Goal: Task Accomplishment & Management: Use online tool/utility

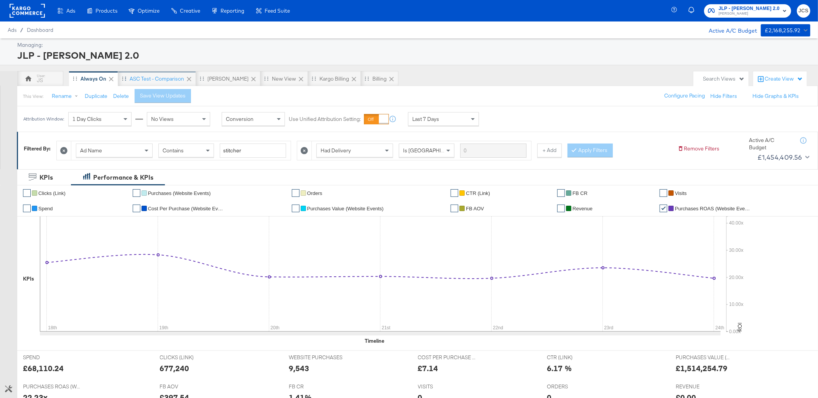
drag, startPoint x: 164, startPoint y: 73, endPoint x: 173, endPoint y: 75, distance: 9.9
click at [164, 73] on div "ASC Test - comparison" at bounding box center [157, 78] width 78 height 15
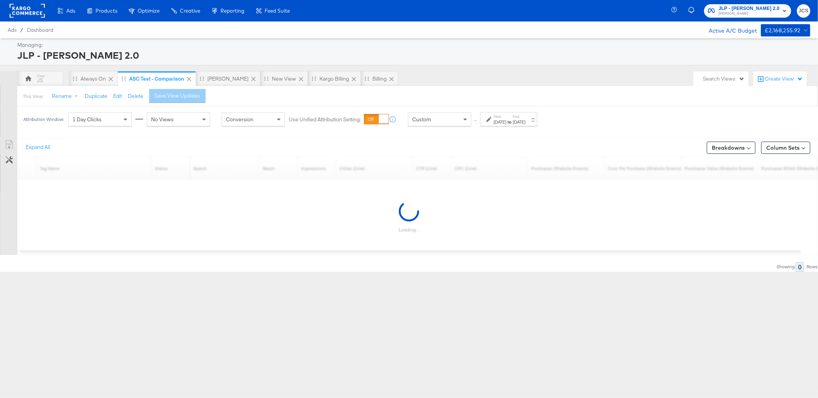
click at [33, 11] on rect at bounding box center [27, 11] width 35 height 14
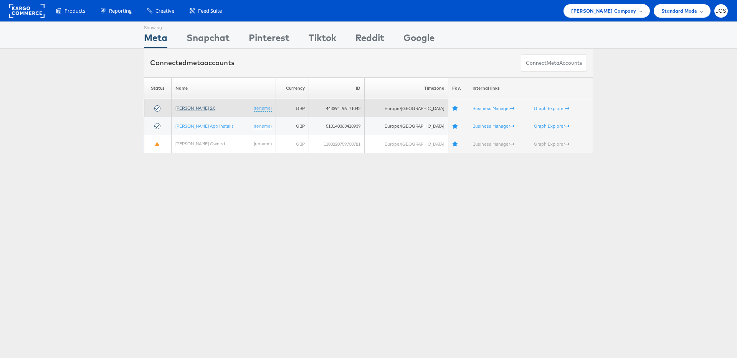
click at [180, 107] on link "John Lewis 2.0" at bounding box center [195, 108] width 40 height 6
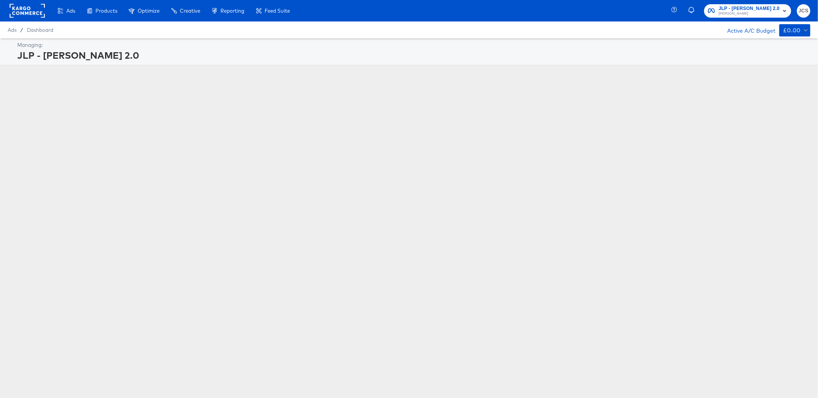
click at [26, 10] on rect at bounding box center [27, 11] width 35 height 14
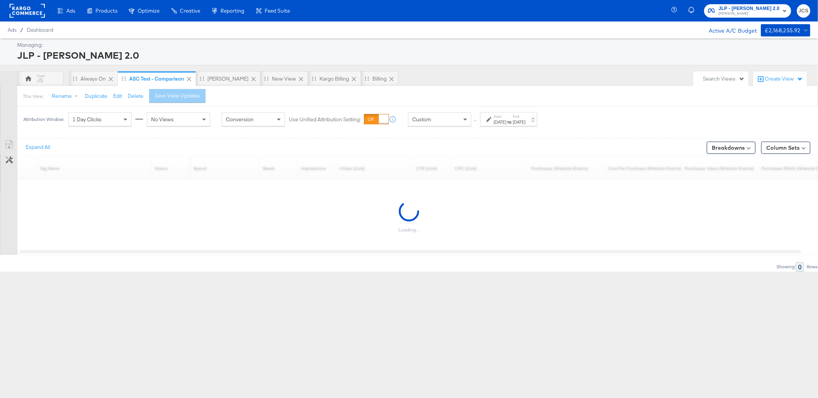
click at [30, 6] on rect at bounding box center [27, 11] width 35 height 14
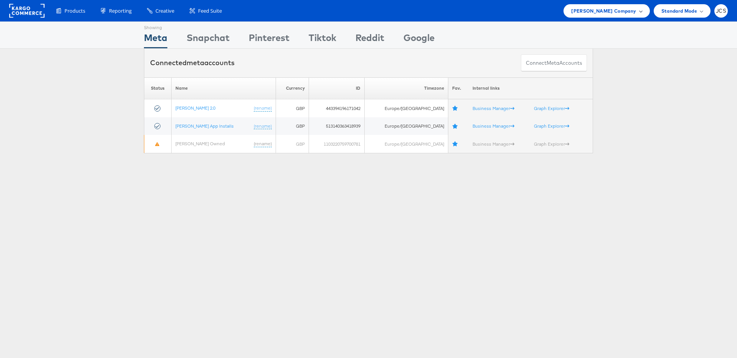
click at [629, 14] on span "John Lewis Company" at bounding box center [603, 11] width 65 height 8
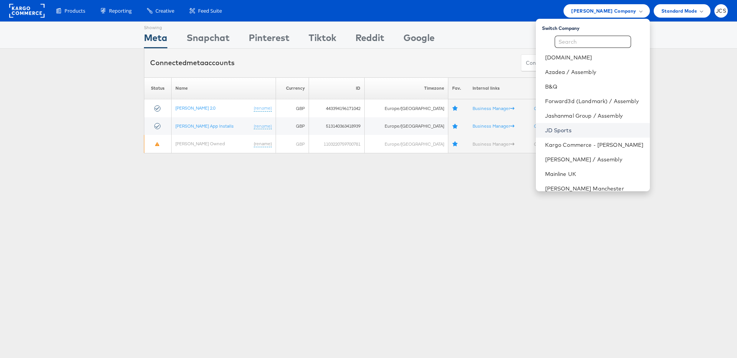
click at [546, 131] on link "JD Sports" at bounding box center [594, 131] width 99 height 8
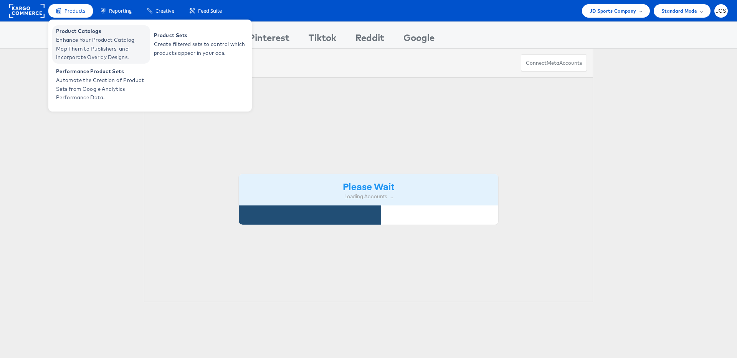
click at [80, 40] on span "Enhance Your Product Catalog, Map Them to Publishers, and Incorporate Overlay D…" at bounding box center [102, 49] width 92 height 26
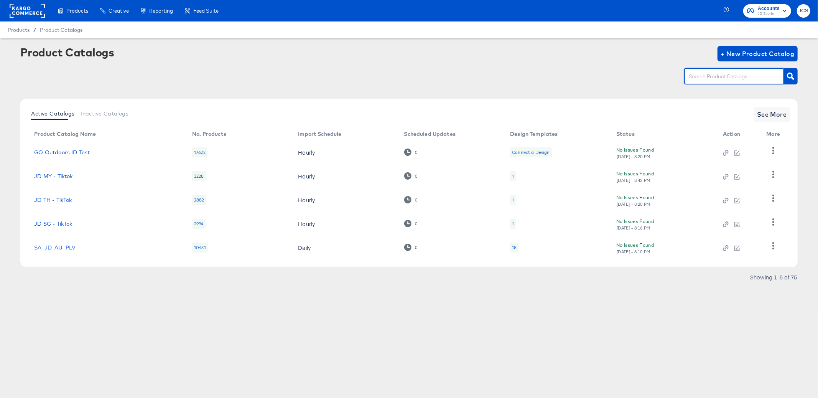
click at [717, 77] on input "text" at bounding box center [729, 76] width 82 height 9
type input "ie"
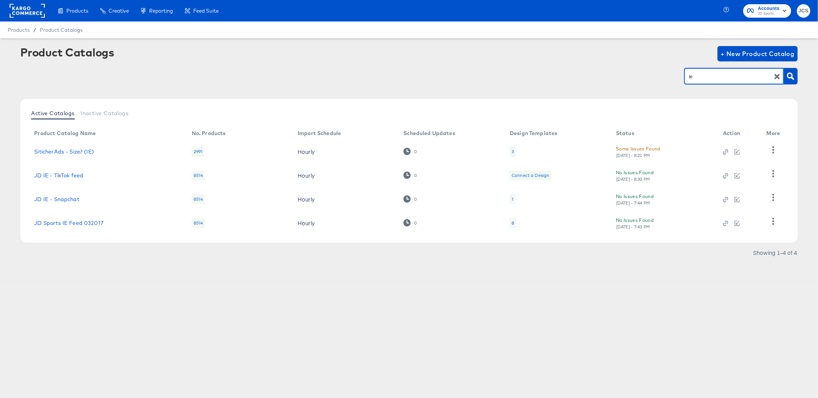
click at [515, 220] on div "8" at bounding box center [513, 223] width 7 height 10
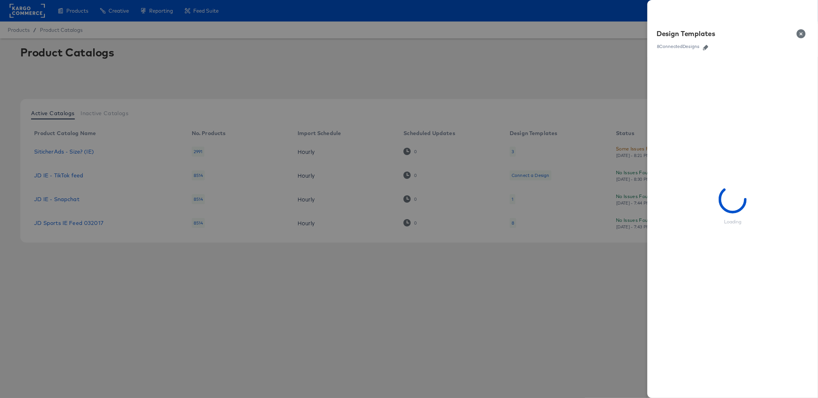
click at [703, 44] on link at bounding box center [706, 46] width 12 height 8
